Goal: Task Accomplishment & Management: Use online tool/utility

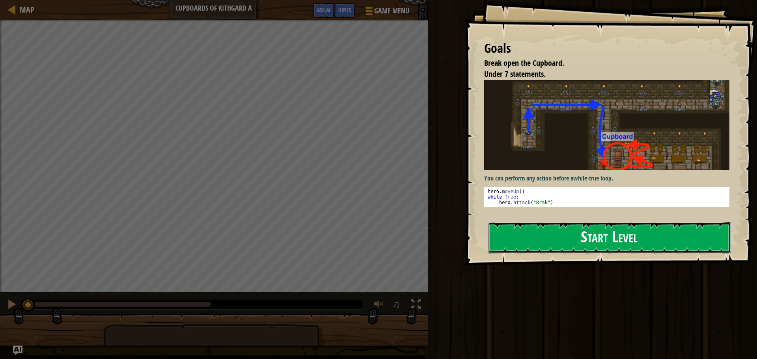
click at [545, 243] on button "Start Level" at bounding box center [609, 237] width 243 height 31
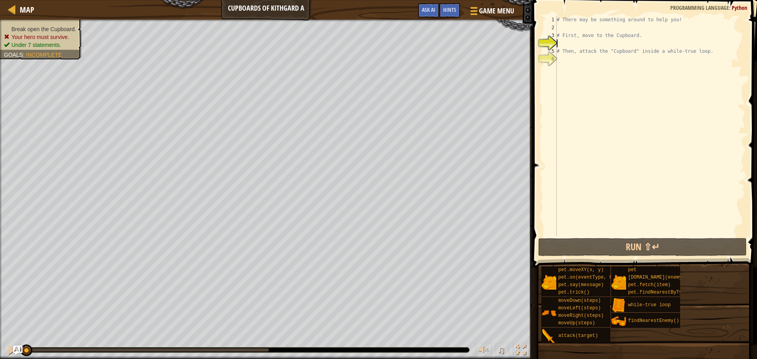
type textarea "m"
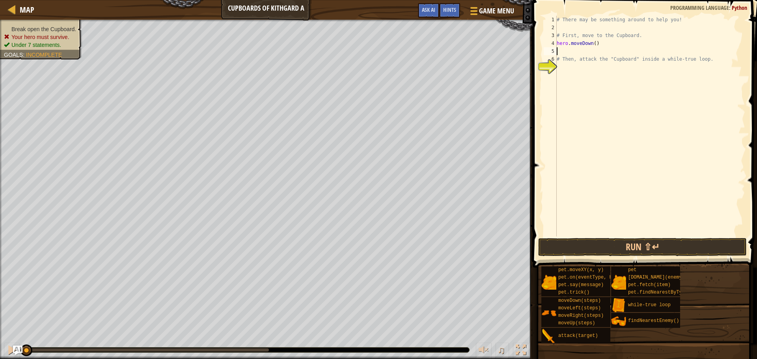
type textarea "m"
type textarea "hero.moveLeft(2)"
type textarea "m"
type textarea "hero.moveUp(2)"
type textarea "# Then, attack the "Cupboard" inside a while-true loop."
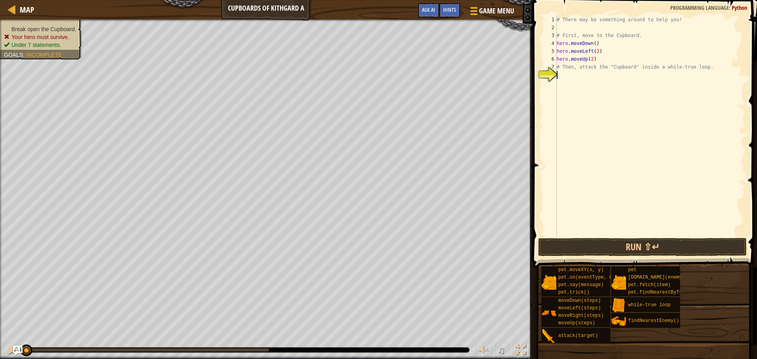
type textarea "a"
type textarea "w"
click at [625, 247] on button "Run ⇧↵" at bounding box center [642, 247] width 209 height 18
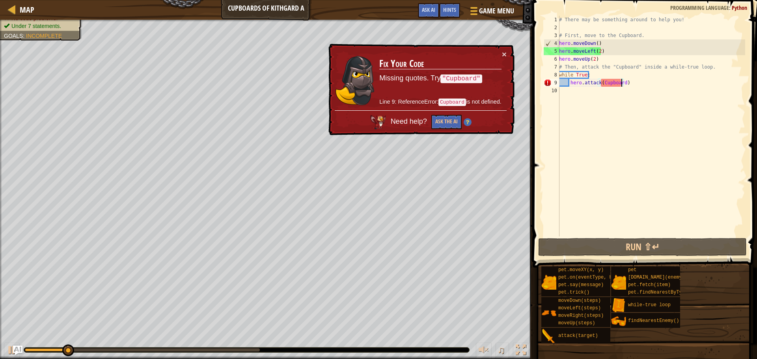
click at [601, 83] on div "# There may be something around to help you! # First, move to the Cupboard. her…" at bounding box center [652, 134] width 188 height 237
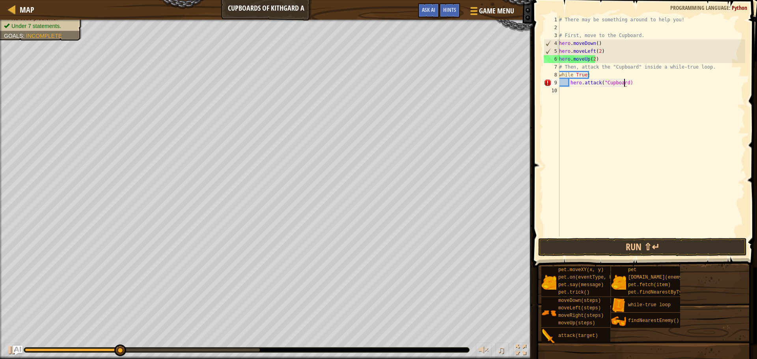
type textarea "hero.attack("Cupboard")"
click at [641, 83] on div "# There may be something around to help you! # First, move to the Cupboard. her…" at bounding box center [652, 134] width 188 height 237
type textarea "e"
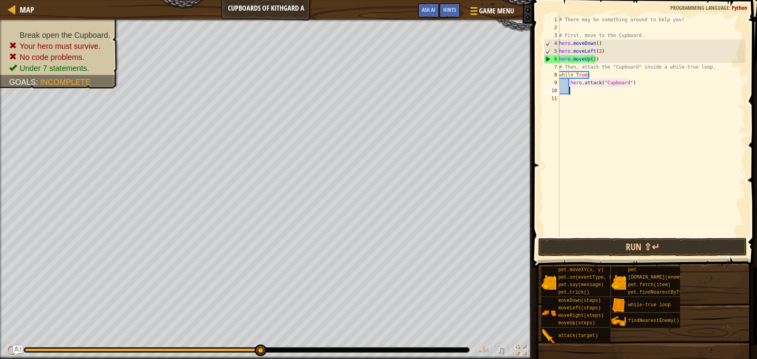
type textarea "f"
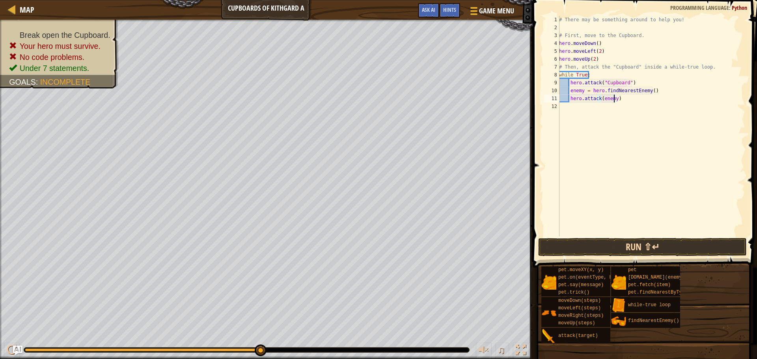
type textarea "hero.attack(enemy)"
click at [609, 245] on button "Run ⇧↵" at bounding box center [642, 247] width 209 height 18
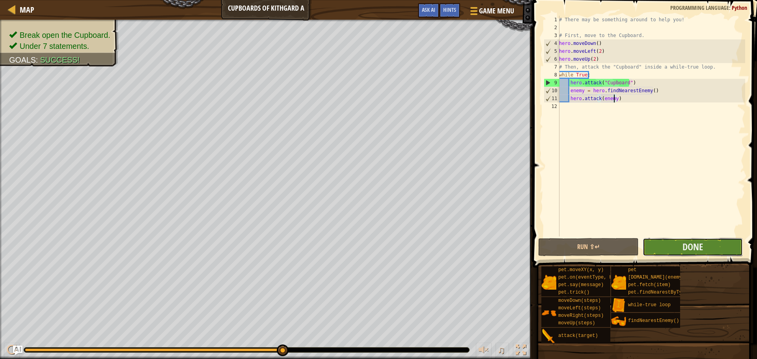
click at [676, 243] on button "Done" at bounding box center [693, 247] width 100 height 18
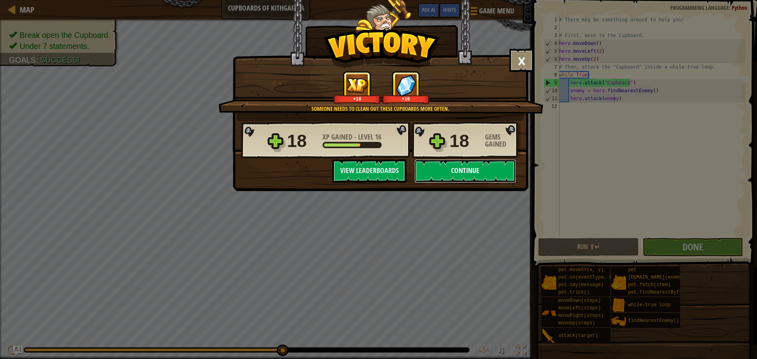
click at [464, 170] on button "Continue" at bounding box center [466, 171] width 102 height 24
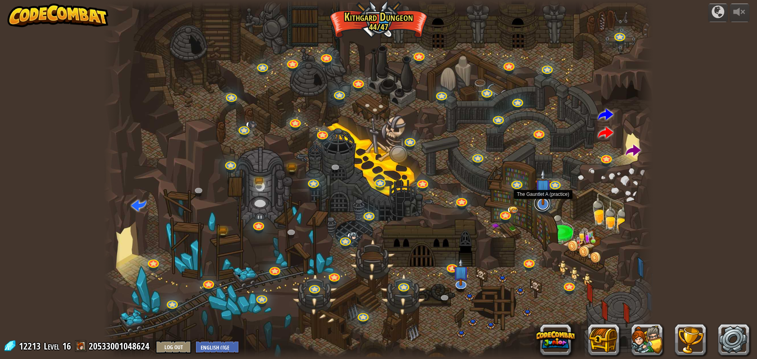
click at [540, 207] on link at bounding box center [543, 204] width 16 height 16
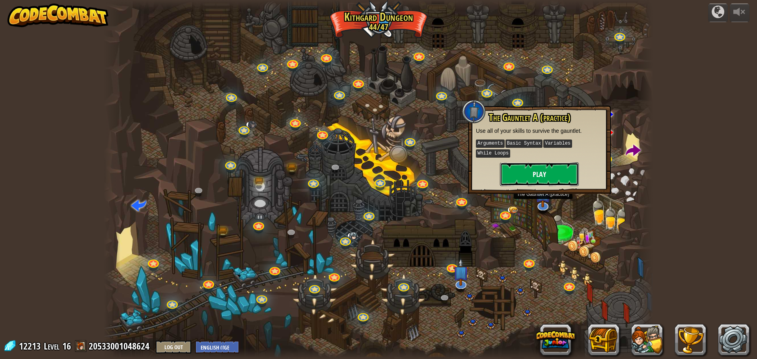
click at [521, 163] on button "Play" at bounding box center [539, 175] width 79 height 24
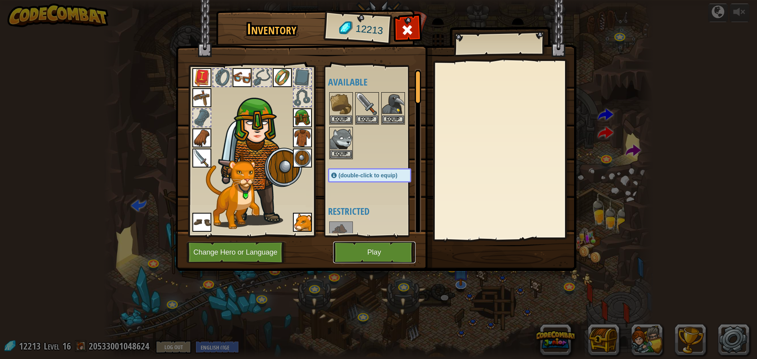
click at [372, 250] on button "Play" at bounding box center [374, 253] width 82 height 22
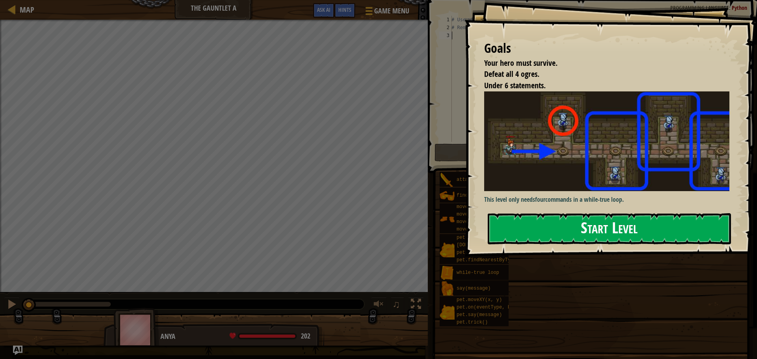
click at [552, 231] on button "Start Level" at bounding box center [609, 228] width 243 height 31
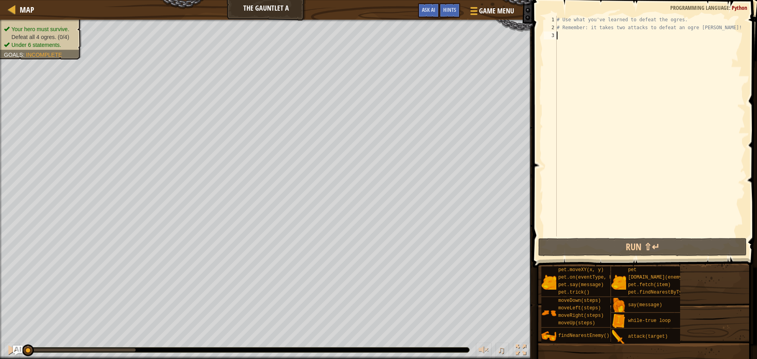
type textarea "w"
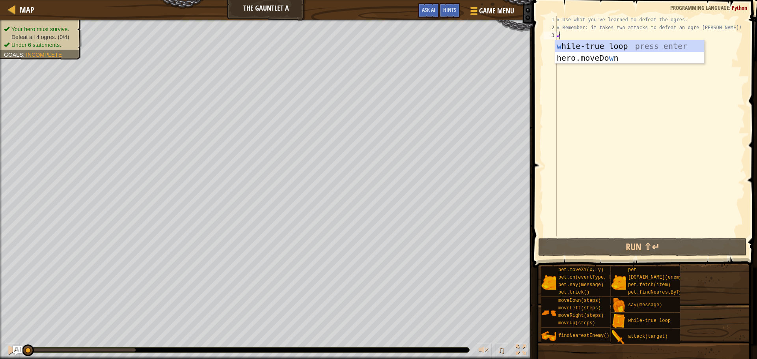
scroll to position [4, 0]
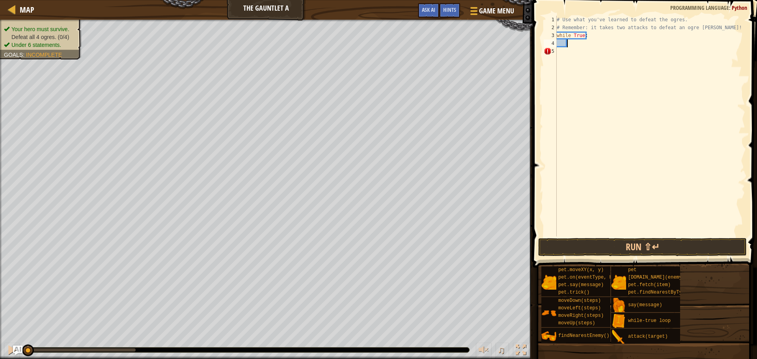
type textarea "m"
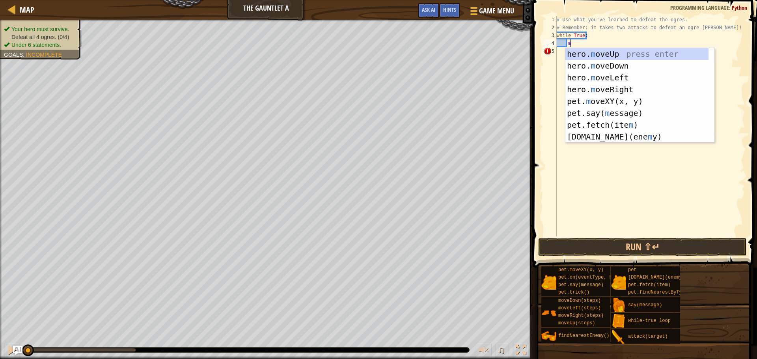
scroll to position [4, 0]
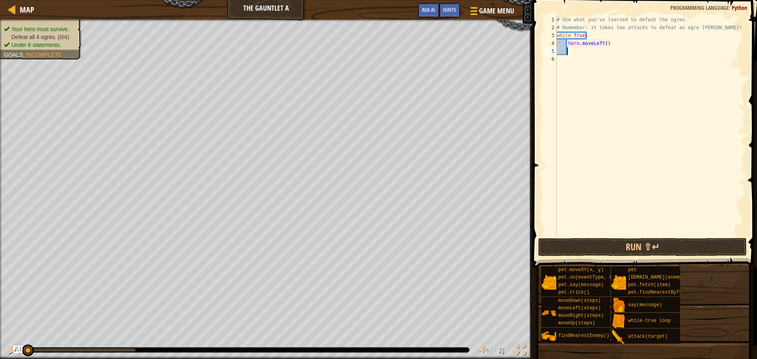
type textarea "a"
type textarea "f"
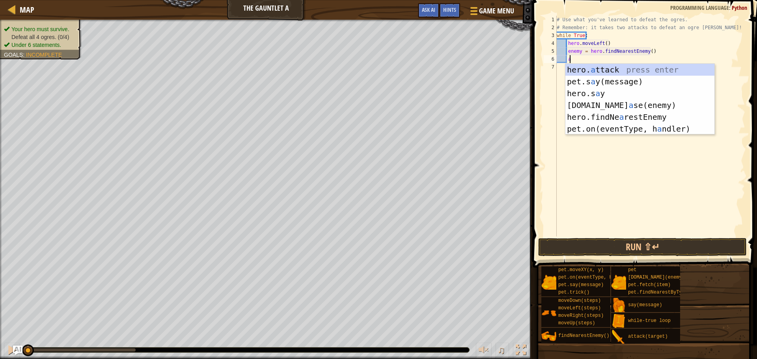
type textarea "hero.attack(enemy)"
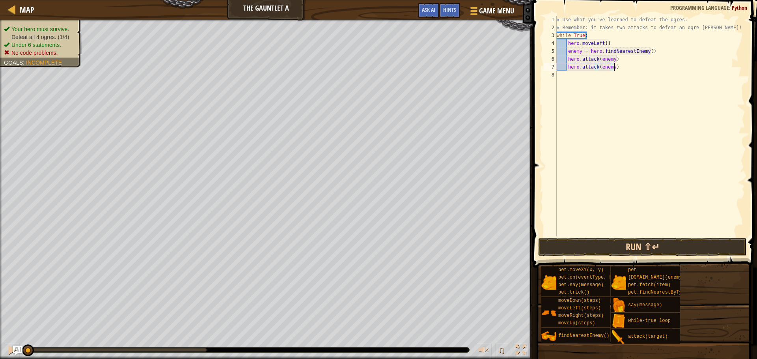
type textarea "hero.attack(enemy)"
click at [624, 250] on button "Run ⇧↵" at bounding box center [642, 247] width 209 height 18
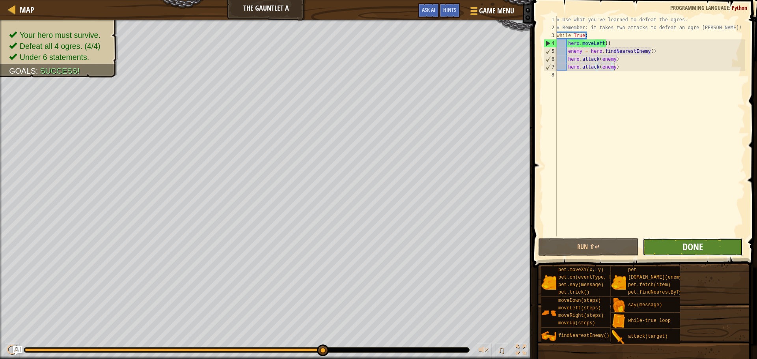
click at [685, 244] on span "Done" at bounding box center [693, 247] width 21 height 13
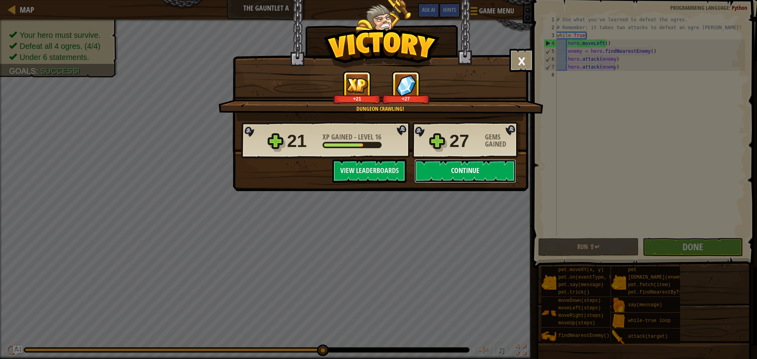
click at [451, 168] on button "Continue" at bounding box center [466, 171] width 102 height 24
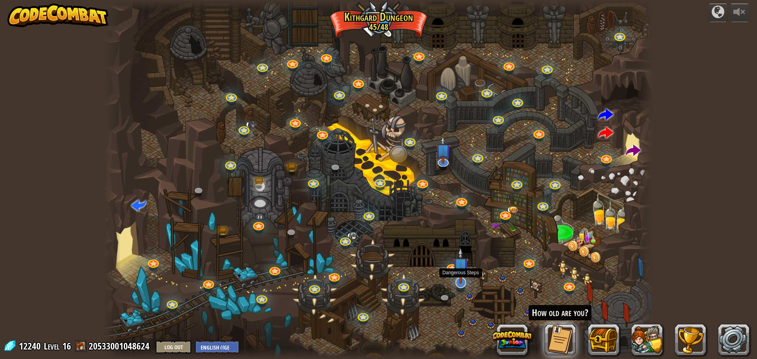
click at [462, 282] on img at bounding box center [461, 265] width 16 height 37
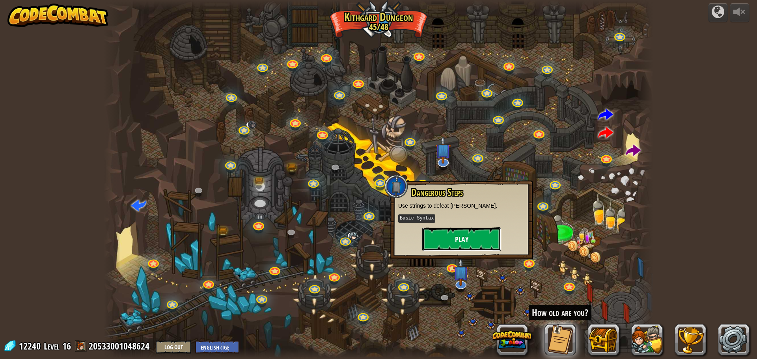
click at [472, 238] on button "Play" at bounding box center [461, 240] width 79 height 24
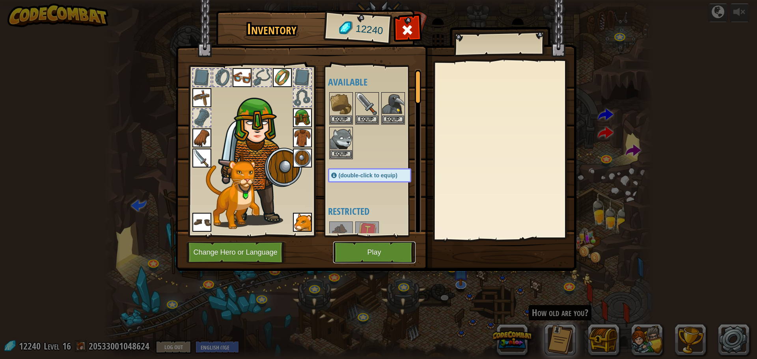
click at [368, 250] on button "Play" at bounding box center [374, 253] width 82 height 22
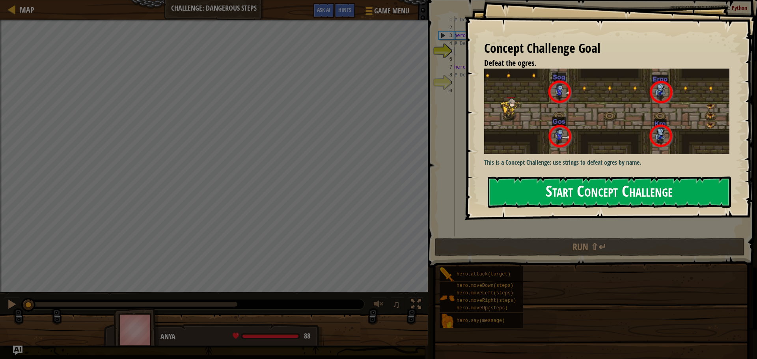
click at [572, 191] on button "Start Concept Challenge" at bounding box center [609, 192] width 243 height 31
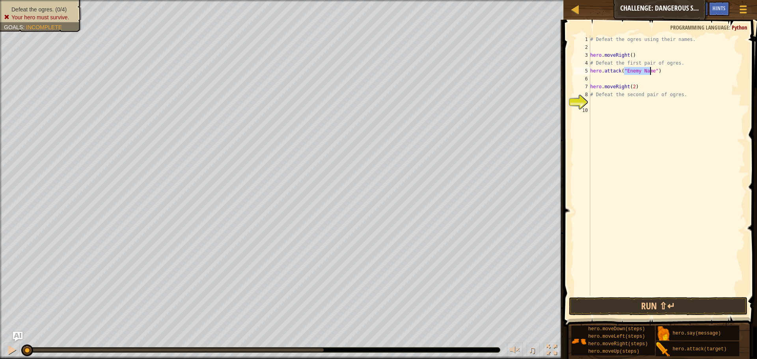
scroll to position [4, 3]
type textarea "hero.attack("Sog")"
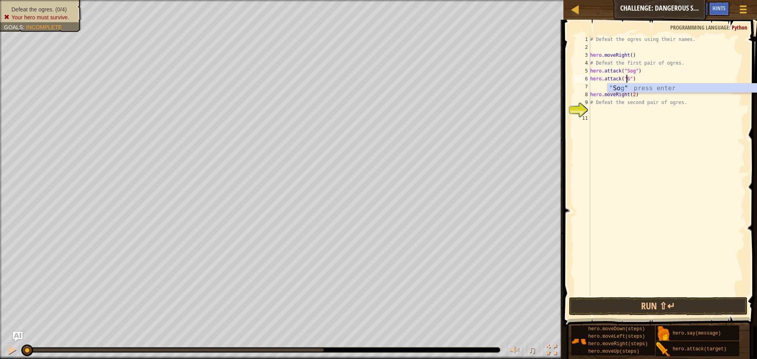
type textarea "hero.attack("Gos")"
type textarea "# Defeat the second pair of ogres."
type textarea "hero.attack("Ergo")"
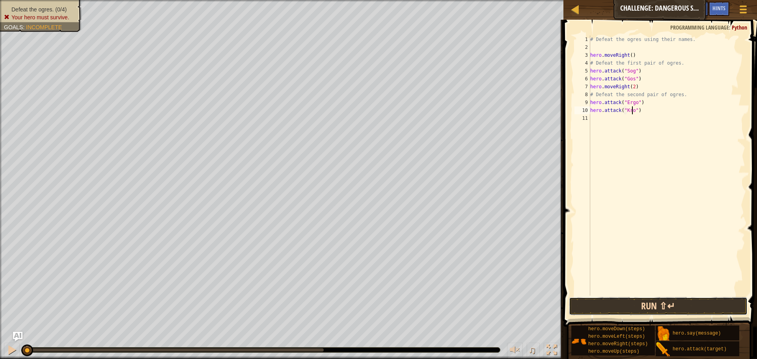
click at [669, 310] on button "Run ⇧↵" at bounding box center [658, 306] width 179 height 18
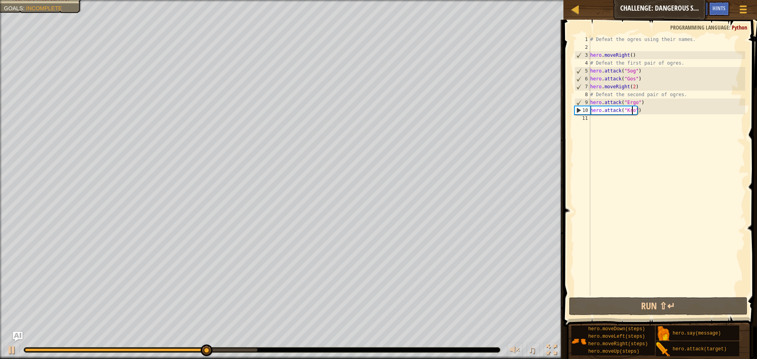
click at [652, 73] on div "# Defeat the ogres using their names. hero . moveRight ( ) # Defeat the first p…" at bounding box center [667, 174] width 157 height 276
type textarea "hero.attack("Sog")"
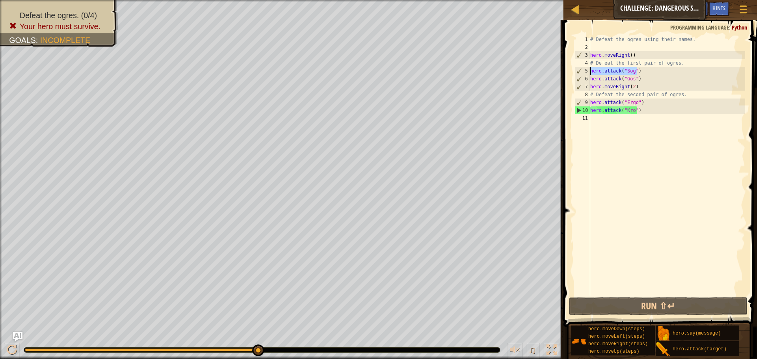
drag, startPoint x: 638, startPoint y: 71, endPoint x: 591, endPoint y: 71, distance: 47.3
click at [591, 71] on div "# Defeat the ogres using their names. hero . moveRight ( ) # Defeat the first p…" at bounding box center [667, 174] width 157 height 276
click at [639, 69] on div "# Defeat the ogres using their names. hero . moveRight ( ) # Defeat the first p…" at bounding box center [667, 166] width 157 height 260
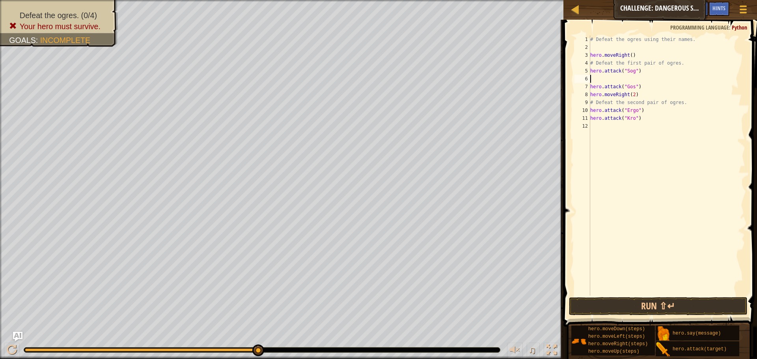
paste textarea "hero.attack("Sog")"
drag, startPoint x: 638, startPoint y: 86, endPoint x: 591, endPoint y: 88, distance: 47.4
click at [591, 88] on div "# Defeat the ogres using their names. hero . moveRight ( ) # Defeat the first p…" at bounding box center [667, 174] width 157 height 276
type textarea "hero.attack("Gos")"
click at [644, 87] on div "# Defeat the ogres using their names. hero . moveRight ( ) # Defeat the first p…" at bounding box center [667, 166] width 157 height 260
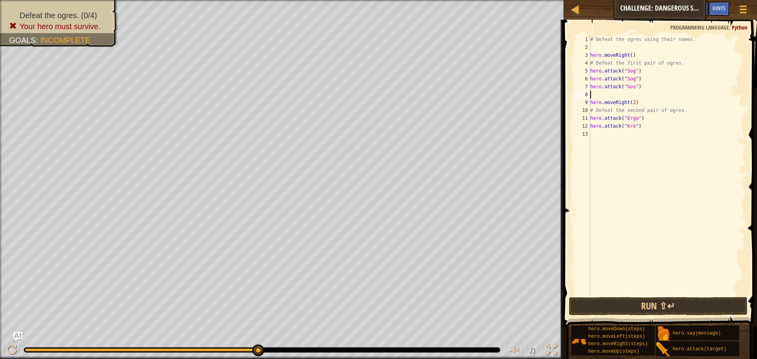
paste textarea "hero.attack("Gos")"
drag, startPoint x: 639, startPoint y: 120, endPoint x: 592, endPoint y: 120, distance: 47.7
click at [592, 120] on div "# Defeat the ogres using their names. hero . moveRight ( ) # Defeat the first p…" at bounding box center [667, 174] width 157 height 276
type textarea "hero.attack("Ergo")"
click at [641, 117] on div "# Defeat the ogres using their names. hero . moveRight ( ) # Defeat the first p…" at bounding box center [667, 166] width 157 height 260
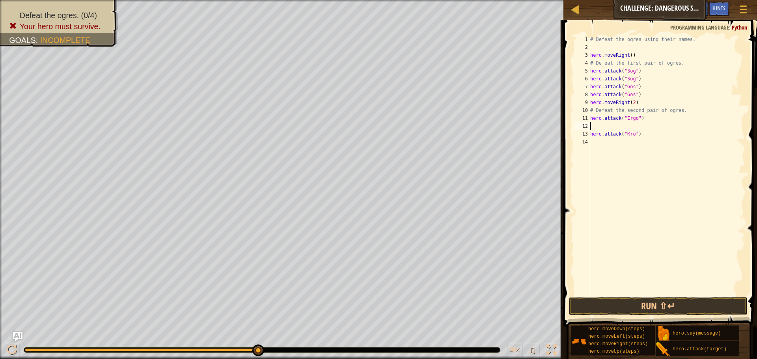
paste textarea "hero.attack("Ergo")"
drag, startPoint x: 637, startPoint y: 135, endPoint x: 591, endPoint y: 135, distance: 46.2
click at [591, 135] on div "# Defeat the ogres using their names. hero . moveRight ( ) # Defeat the first p…" at bounding box center [667, 174] width 157 height 276
type textarea "hero.attack("Kro")"
click at [626, 142] on div "# Defeat the ogres using their names. hero . moveRight ( ) # Defeat the first p…" at bounding box center [667, 174] width 157 height 276
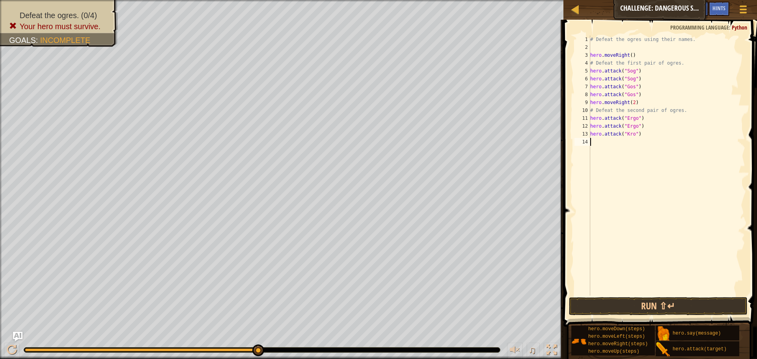
paste textarea "hero.attack("Kro")"
type textarea "hero.attack("Kro")"
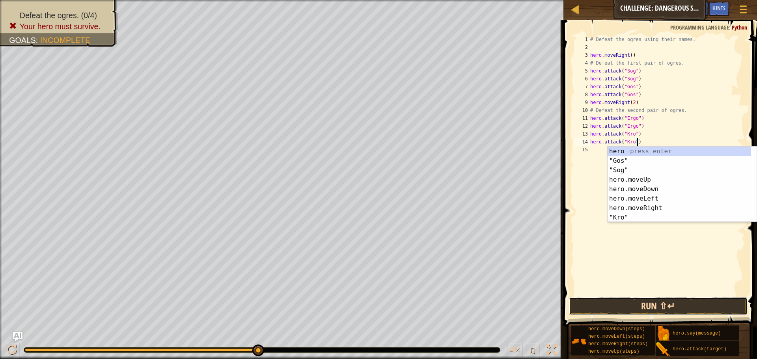
click at [620, 305] on button "Run ⇧↵" at bounding box center [658, 306] width 179 height 18
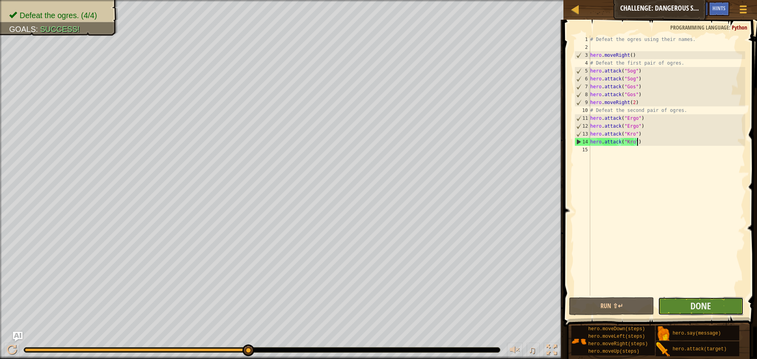
click at [683, 303] on button "Done" at bounding box center [700, 306] width 85 height 18
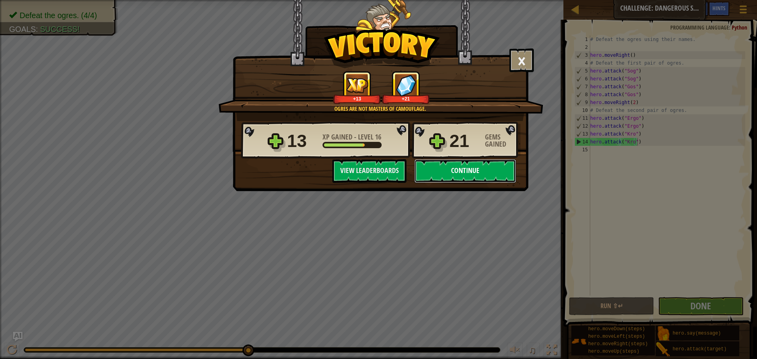
click at [457, 166] on button "Continue" at bounding box center [466, 171] width 102 height 24
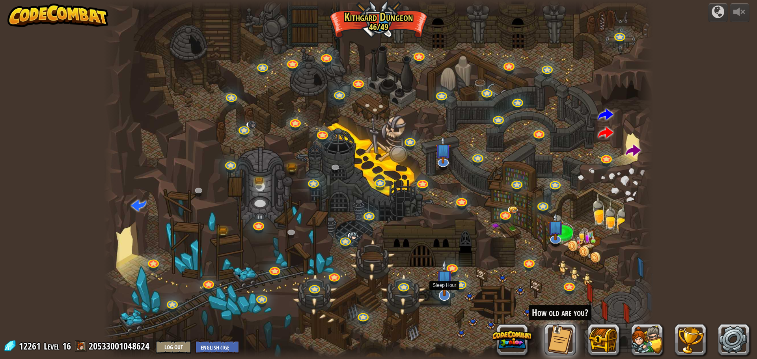
click at [441, 294] on img at bounding box center [445, 278] width 16 height 37
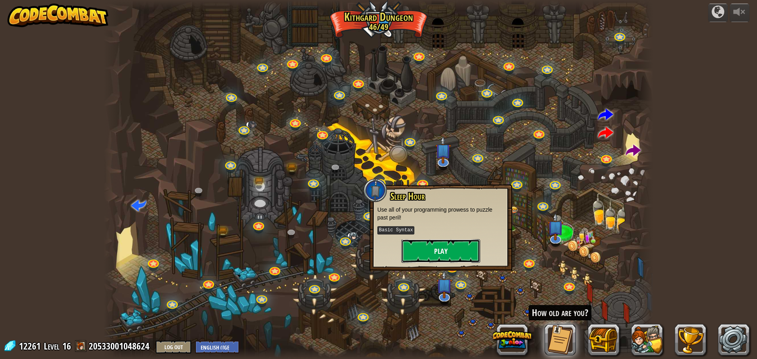
click at [443, 248] on button "Play" at bounding box center [441, 251] width 79 height 24
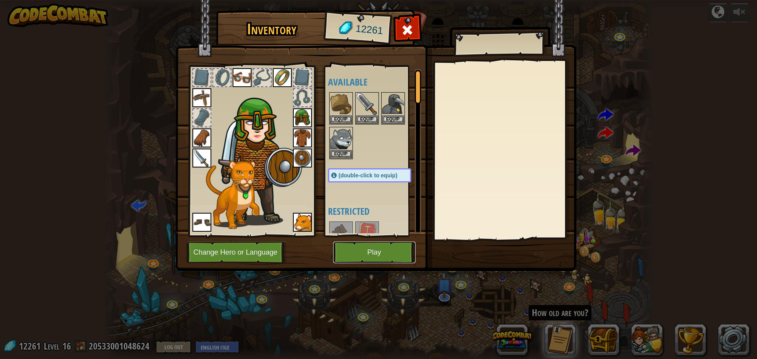
click at [392, 248] on button "Play" at bounding box center [374, 253] width 82 height 22
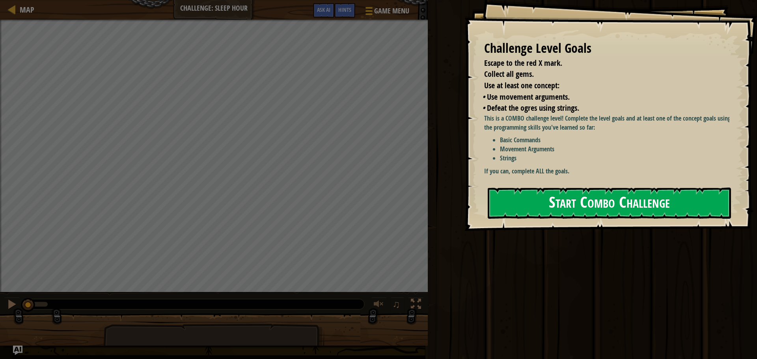
click at [524, 205] on button "Start Combo Challenge" at bounding box center [609, 203] width 243 height 31
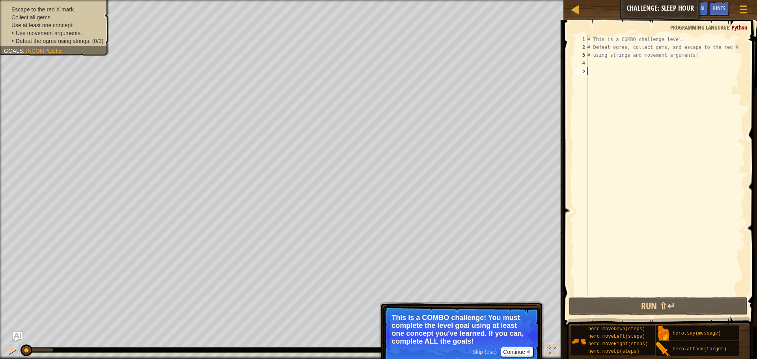
type textarea "m"
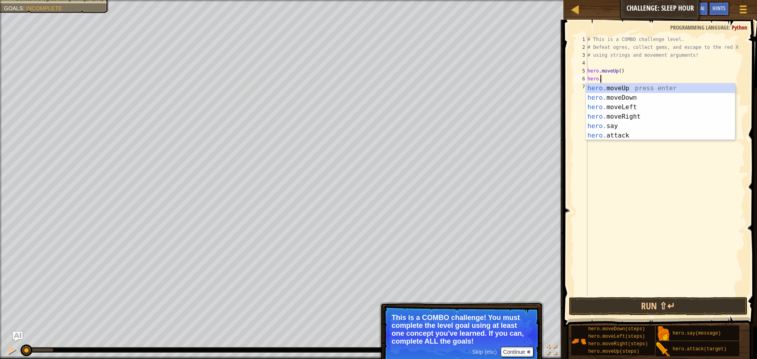
scroll to position [4, 0]
type textarea "h"
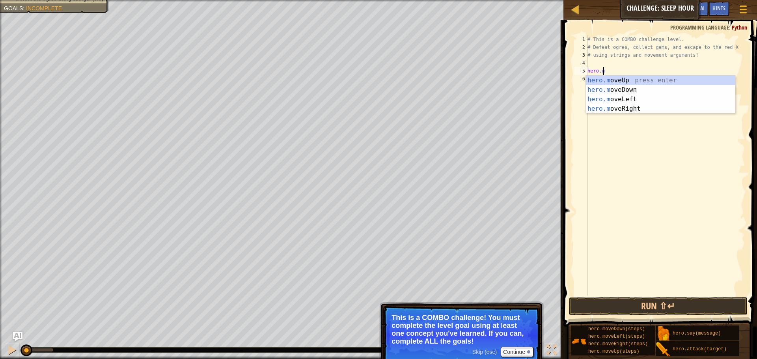
type textarea "hero."
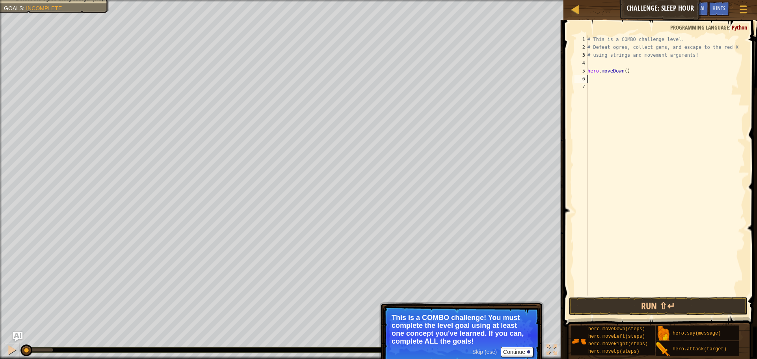
type textarea "m"
type textarea "hero.moveRight(2)"
type textarea "m"
type textarea "hero.attack("Ursa")"
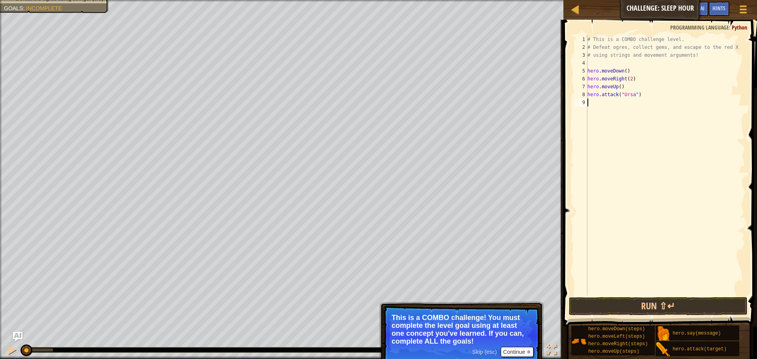
scroll to position [4, 0]
type textarea "m"
type textarea "hero.moveLeft(2)"
type textarea "m"
type textarea "hero.attack("Rexxar")"
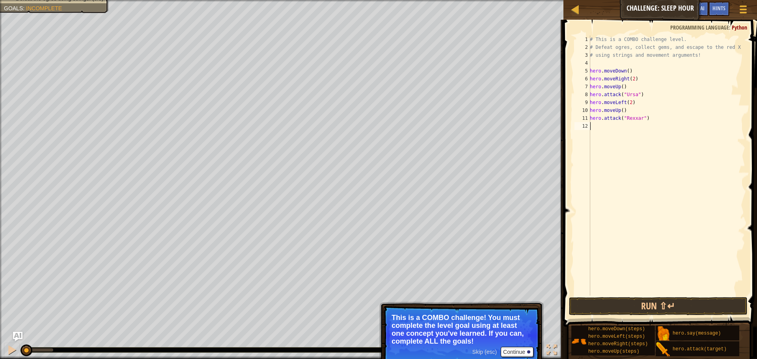
type textarea "m"
type textarea "hero.attack("Brack")"
type textarea "m"
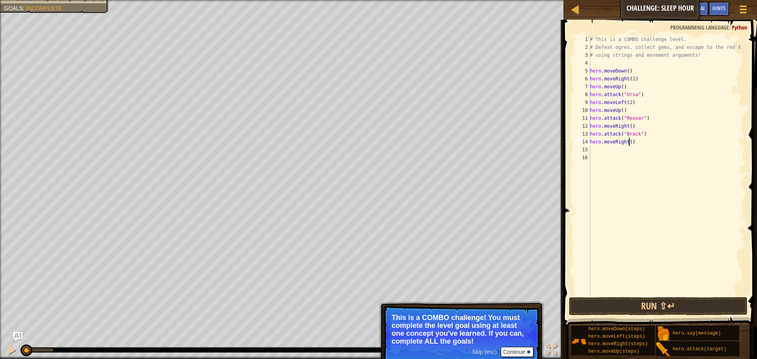
type textarea "hero.moveRight(2)"
click at [663, 306] on button "Run ⇧↵" at bounding box center [658, 306] width 179 height 18
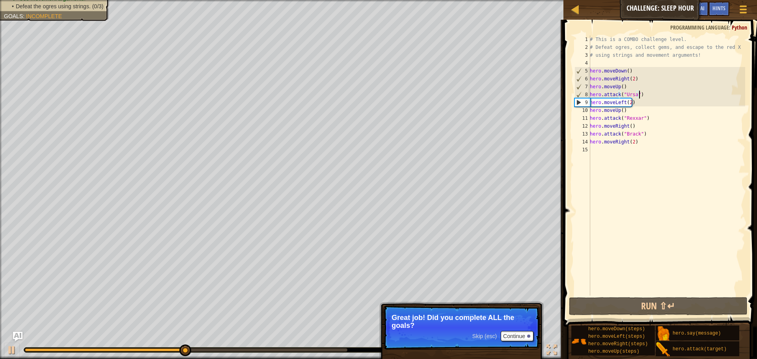
click at [643, 94] on div "# This is a COMBO challenge level. # Defeat [PERSON_NAME], collect gems, and es…" at bounding box center [667, 174] width 157 height 276
type textarea "hero.attack("Ursa")"
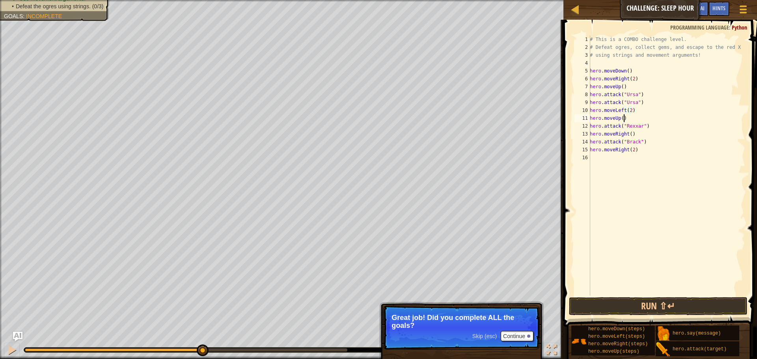
scroll to position [4, 2]
type textarea "hero.attack("Rexxar")"
type textarea "hero.attack("Brack")"
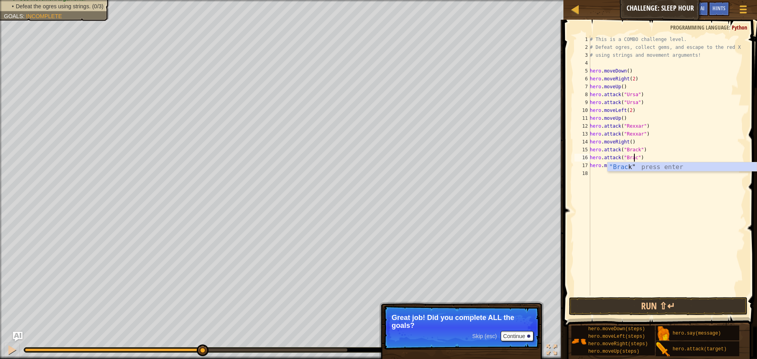
scroll to position [4, 4]
type textarea "hero.attack("Brack")"
click at [655, 302] on button "Run ⇧↵" at bounding box center [658, 306] width 179 height 18
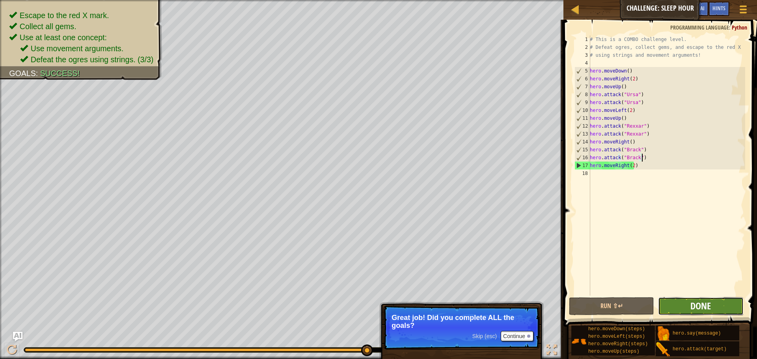
click at [703, 307] on span "Done" at bounding box center [701, 306] width 21 height 13
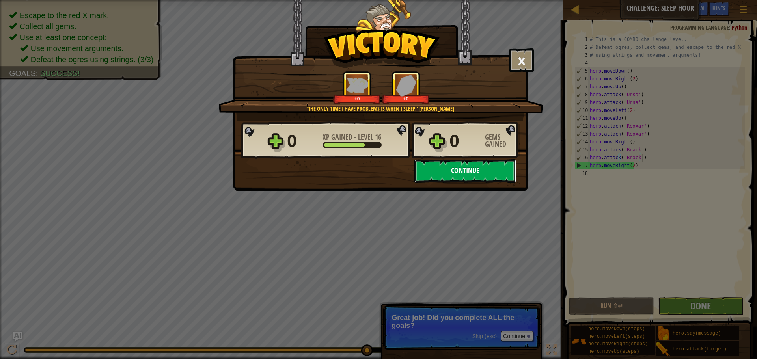
click at [458, 164] on button "Continue" at bounding box center [466, 171] width 102 height 24
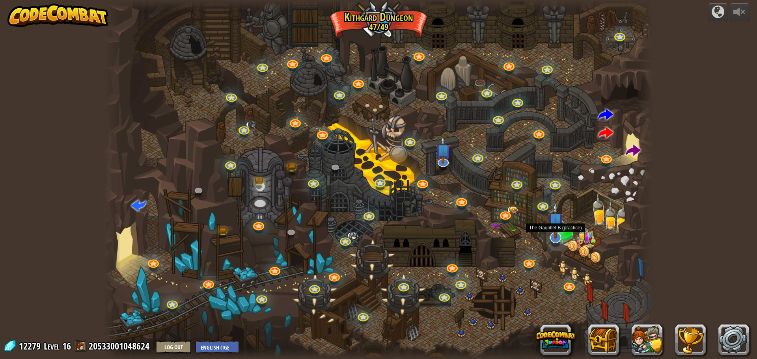
click at [553, 239] on img at bounding box center [556, 220] width 16 height 37
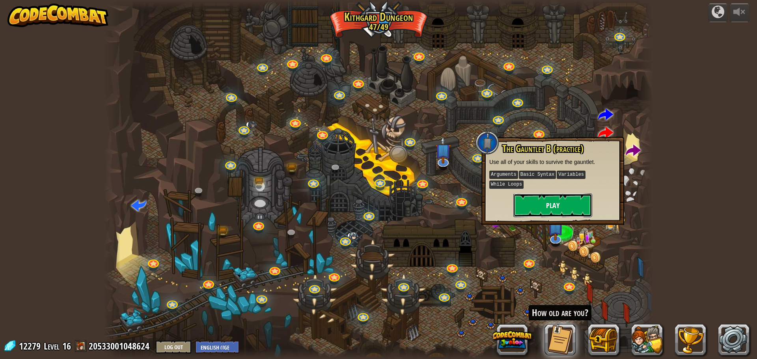
click at [555, 196] on button "Play" at bounding box center [553, 206] width 79 height 24
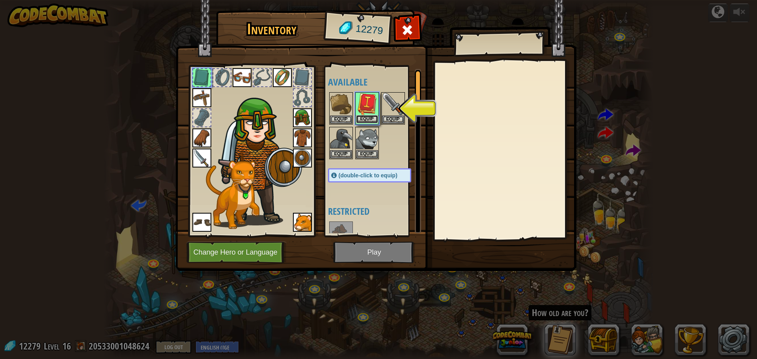
click at [372, 118] on button "Equip" at bounding box center [367, 119] width 22 height 8
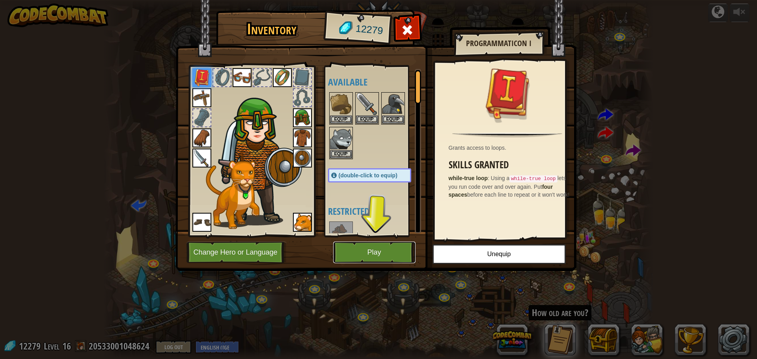
click at [372, 256] on button "Play" at bounding box center [374, 253] width 82 height 22
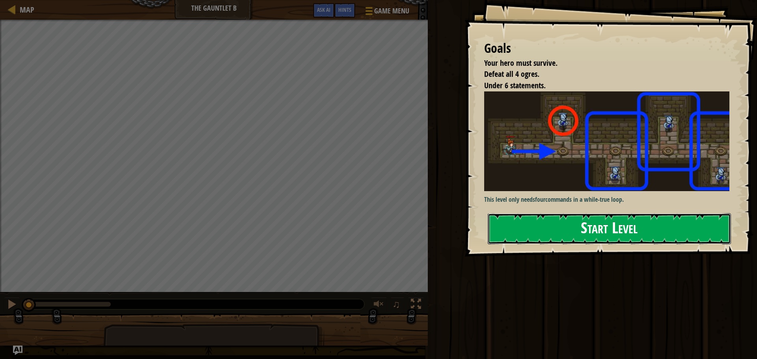
click at [549, 229] on button "Start Level" at bounding box center [609, 228] width 243 height 31
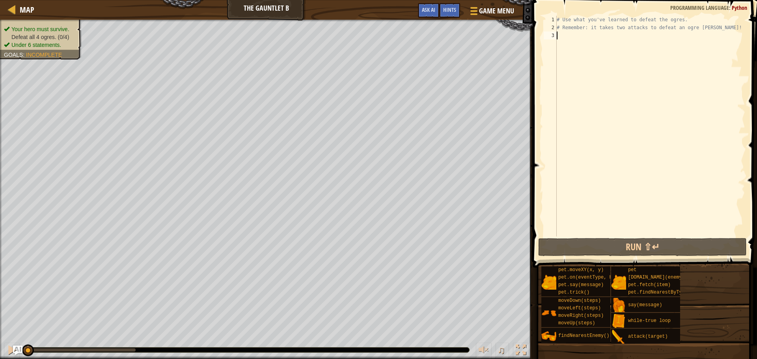
type textarea "w"
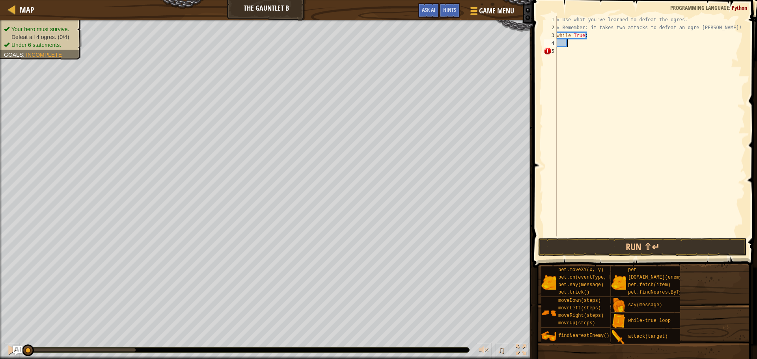
type textarea "m"
type textarea "a"
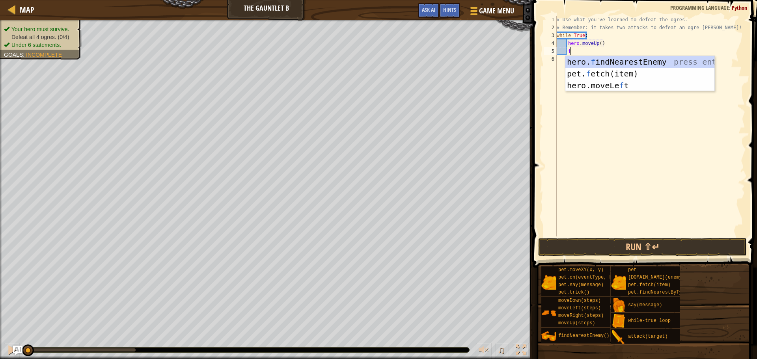
type textarea "fi"
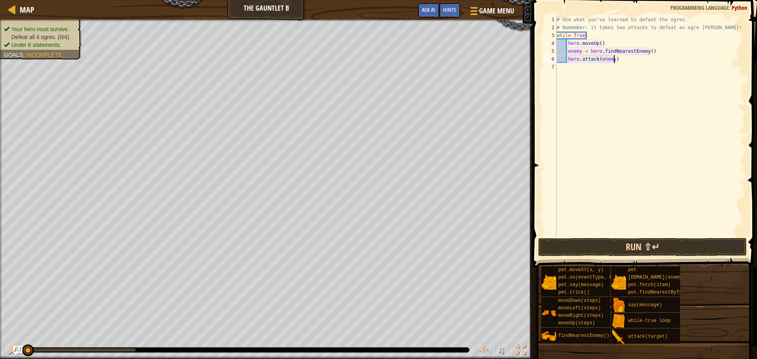
type textarea "hero.attack(enemy)"
click at [609, 243] on button "Run ⇧↵" at bounding box center [642, 247] width 209 height 18
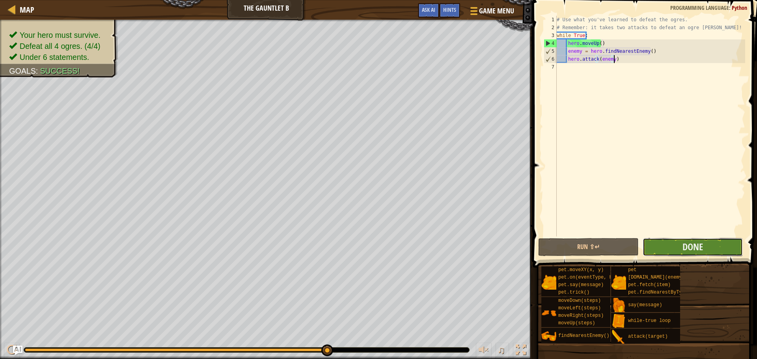
click at [686, 239] on button "Done" at bounding box center [693, 247] width 100 height 18
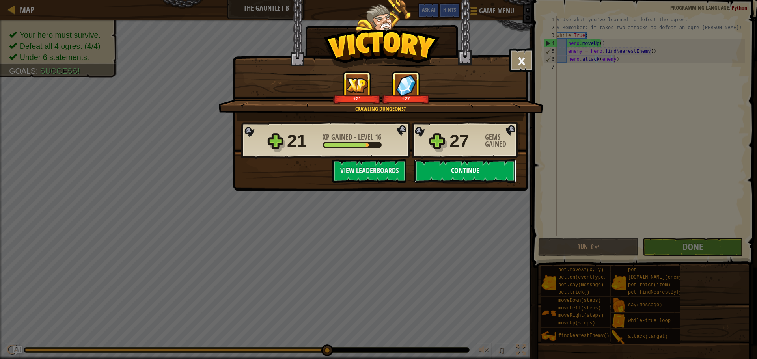
click at [489, 175] on button "Continue" at bounding box center [466, 171] width 102 height 24
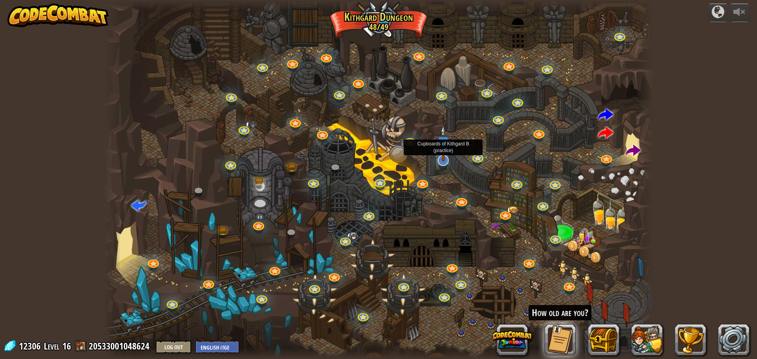
click at [443, 160] on img at bounding box center [443, 143] width 16 height 37
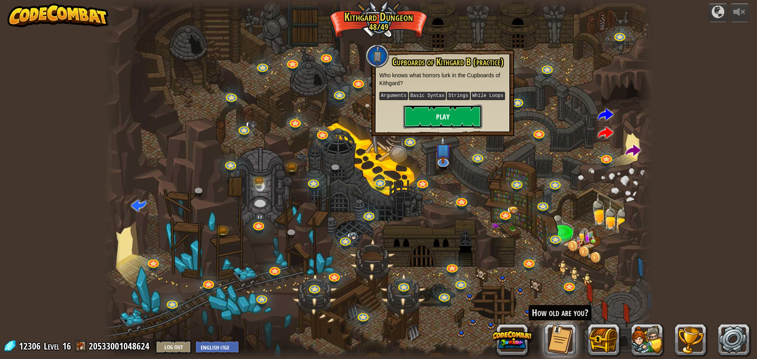
click at [447, 114] on button "Play" at bounding box center [443, 117] width 79 height 24
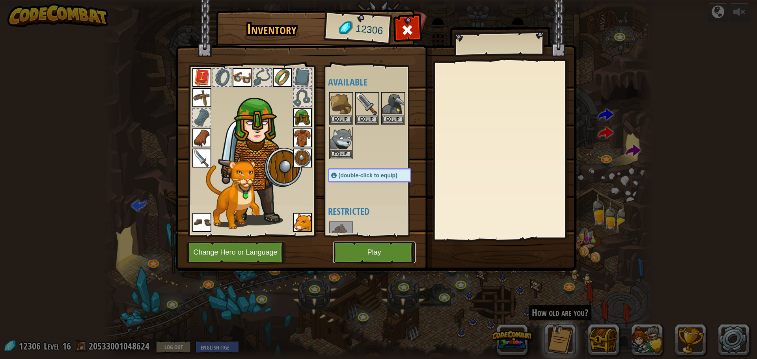
click at [379, 251] on button "Play" at bounding box center [374, 253] width 82 height 22
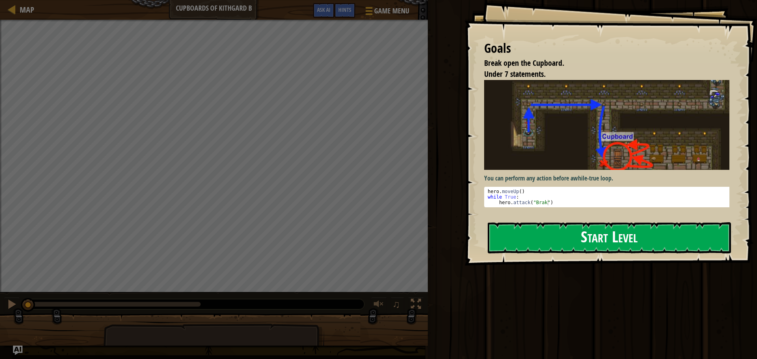
click at [558, 236] on button "Start Level" at bounding box center [609, 237] width 243 height 31
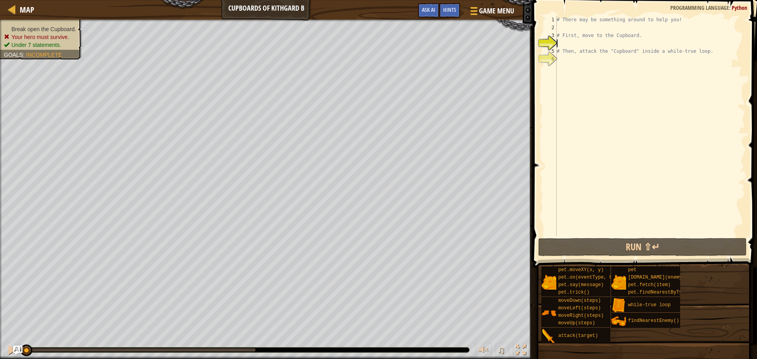
type textarea "m"
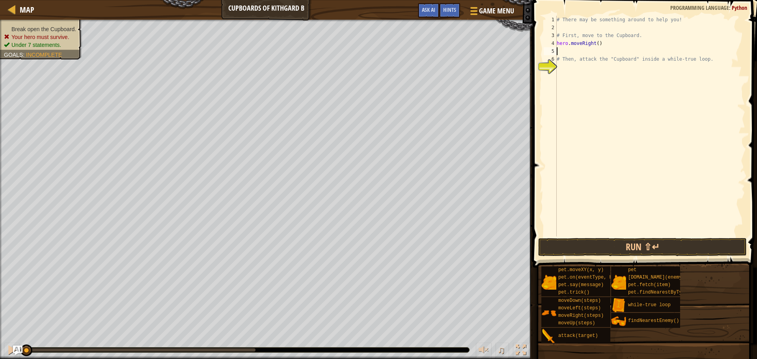
type textarea "m"
type textarea "hero.moveDown(2)"
type textarea "# Then, attack the "Cupboard" inside a while-true loop."
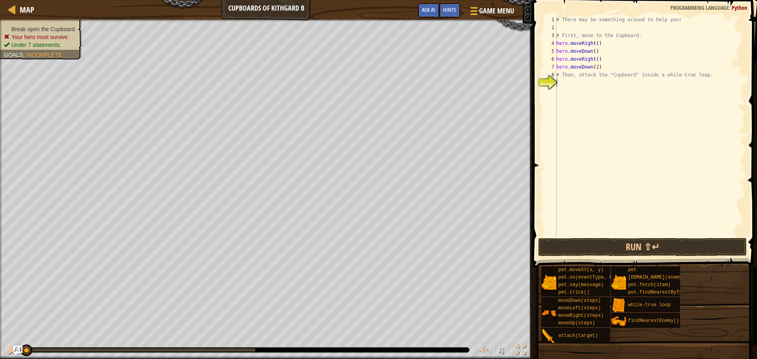
type textarea "w"
type textarea "hero.attack("Cupboard")"
click at [623, 250] on button "Run ⇧↵" at bounding box center [642, 247] width 209 height 18
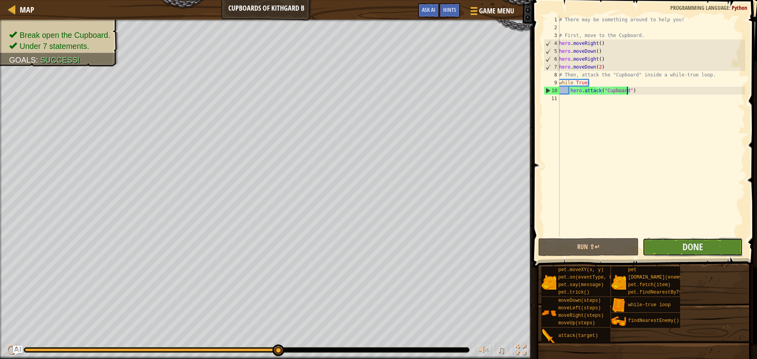
click at [664, 245] on button "Done" at bounding box center [693, 247] width 100 height 18
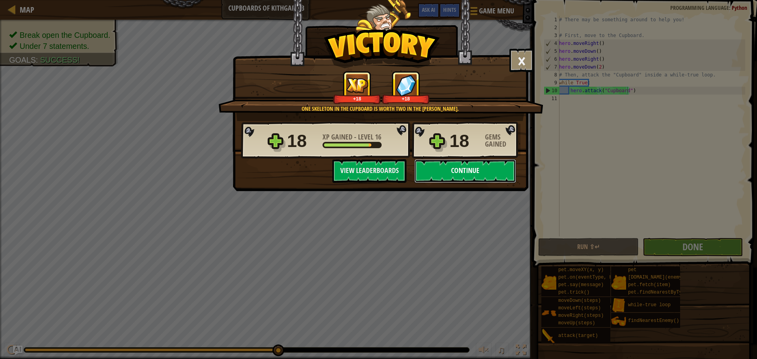
click at [447, 170] on button "Continue" at bounding box center [466, 171] width 102 height 24
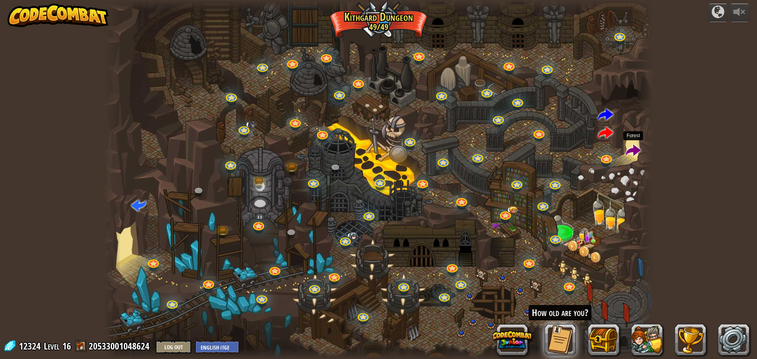
click at [629, 151] on span at bounding box center [633, 151] width 15 height 15
